Goal: Information Seeking & Learning: Learn about a topic

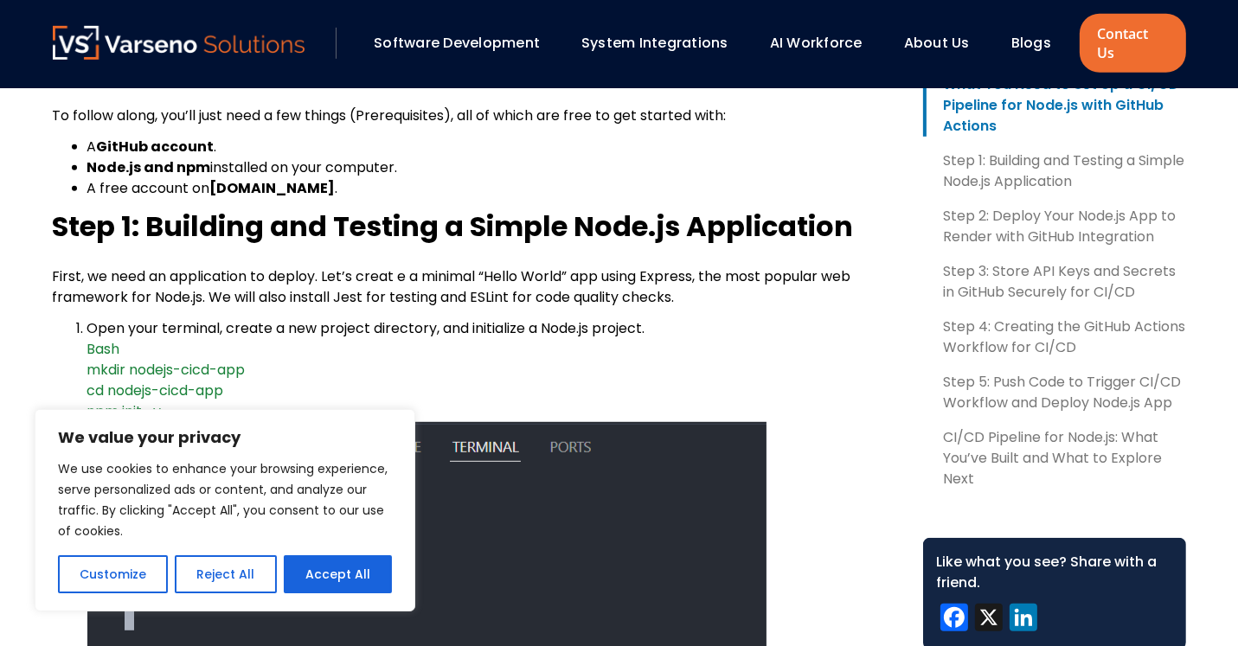
scroll to position [778, 0]
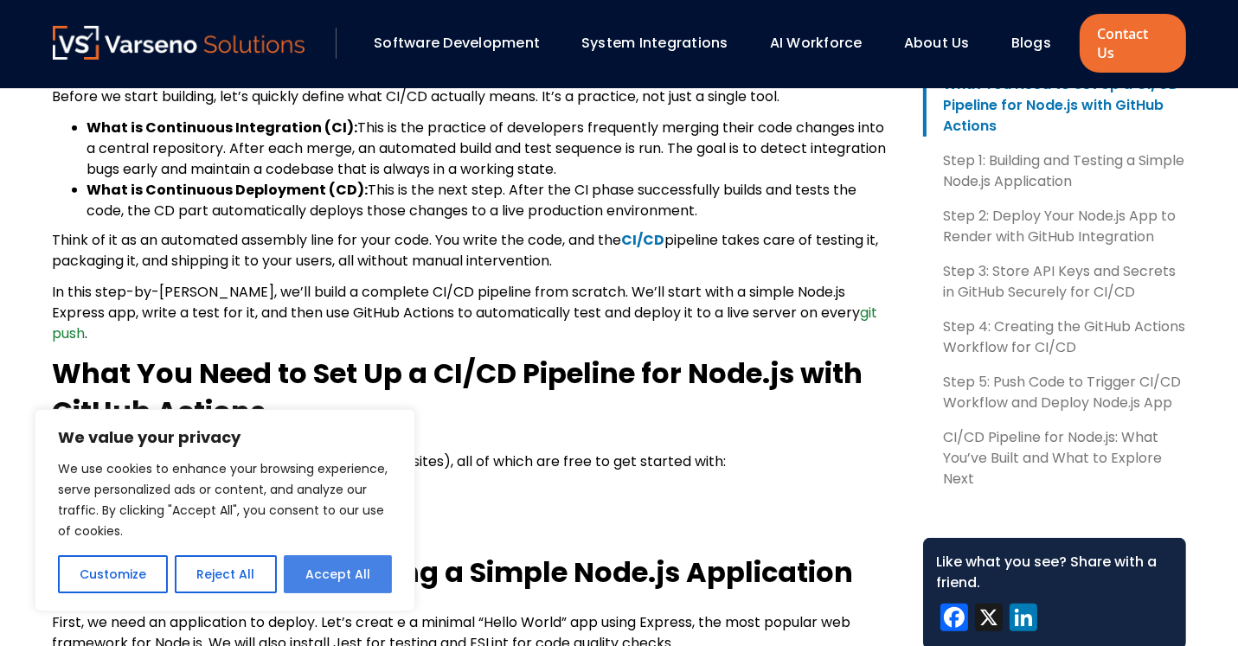
click at [334, 580] on button "Accept All" at bounding box center [338, 574] width 108 height 38
checkbox input "true"
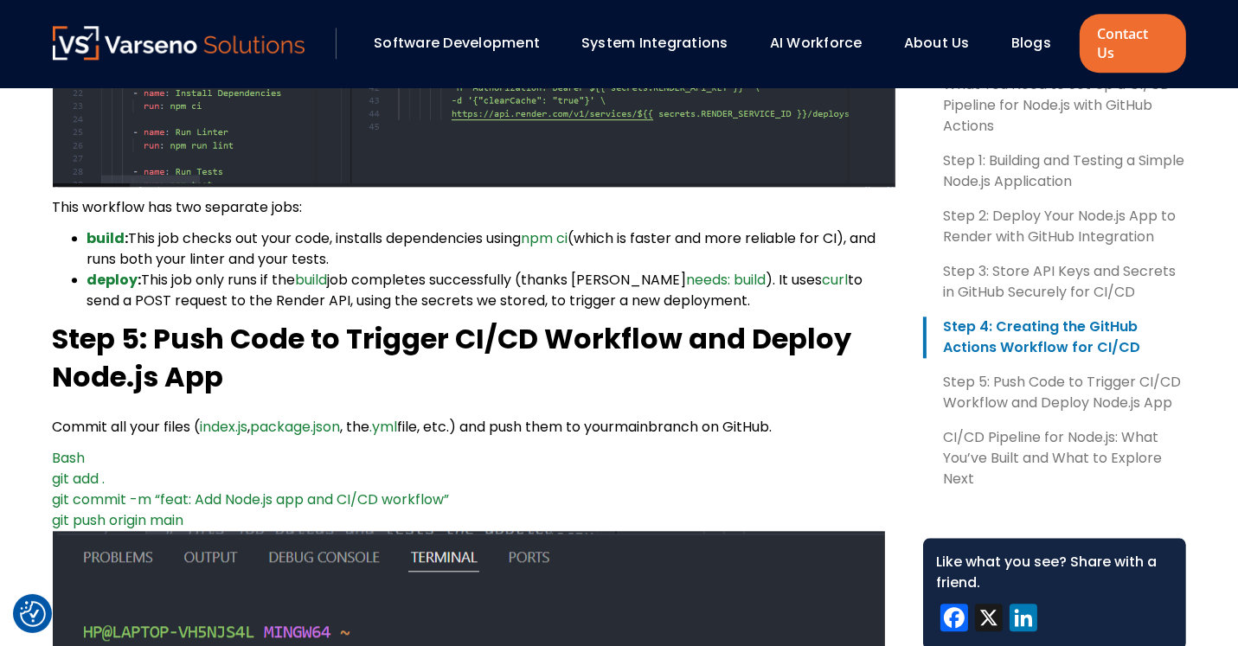
scroll to position [4930, 0]
